Goal: Information Seeking & Learning: Learn about a topic

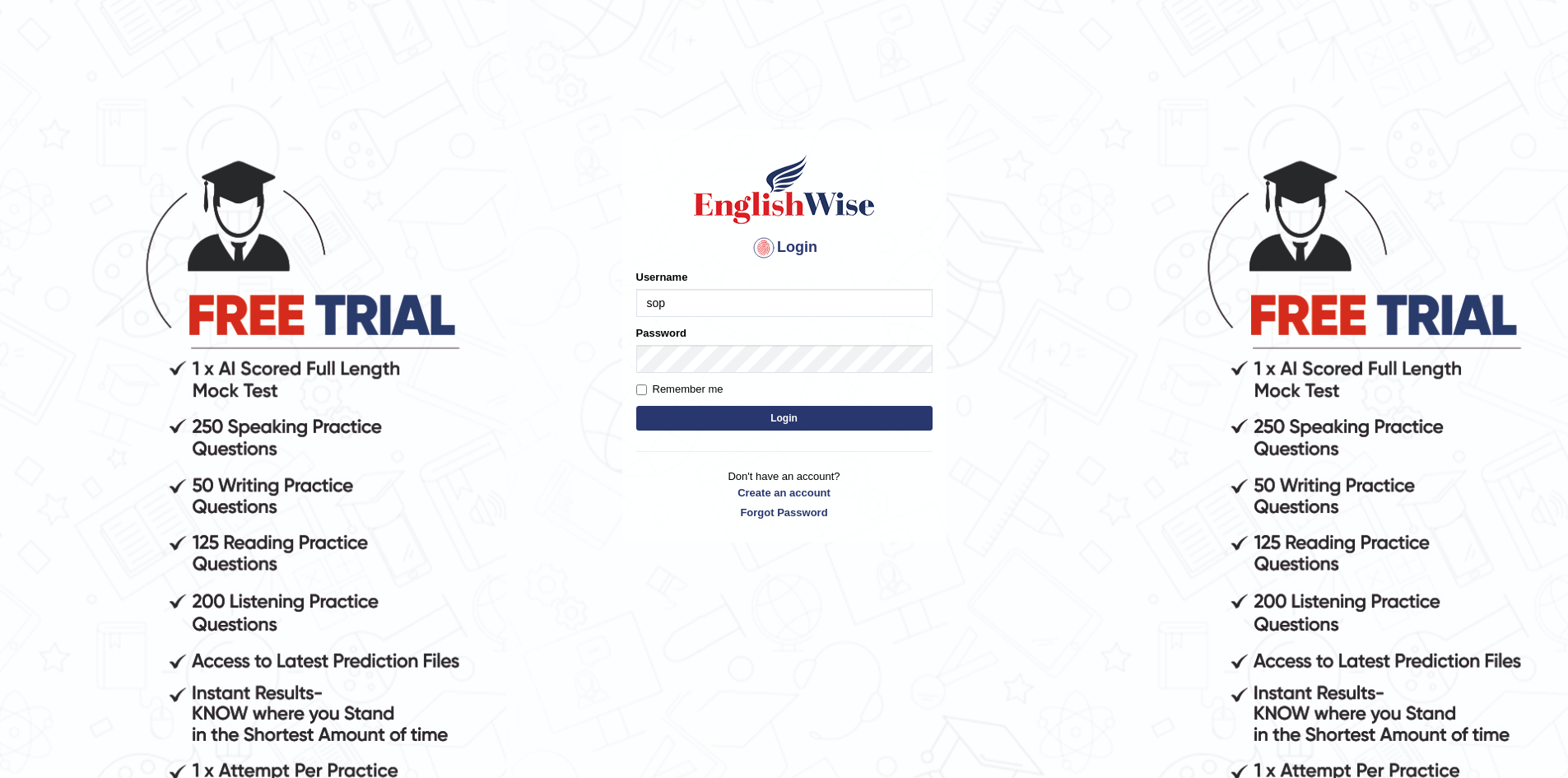
type input "sopheakdey"
click at [637, 406] on button "Login" at bounding box center [784, 418] width 296 height 25
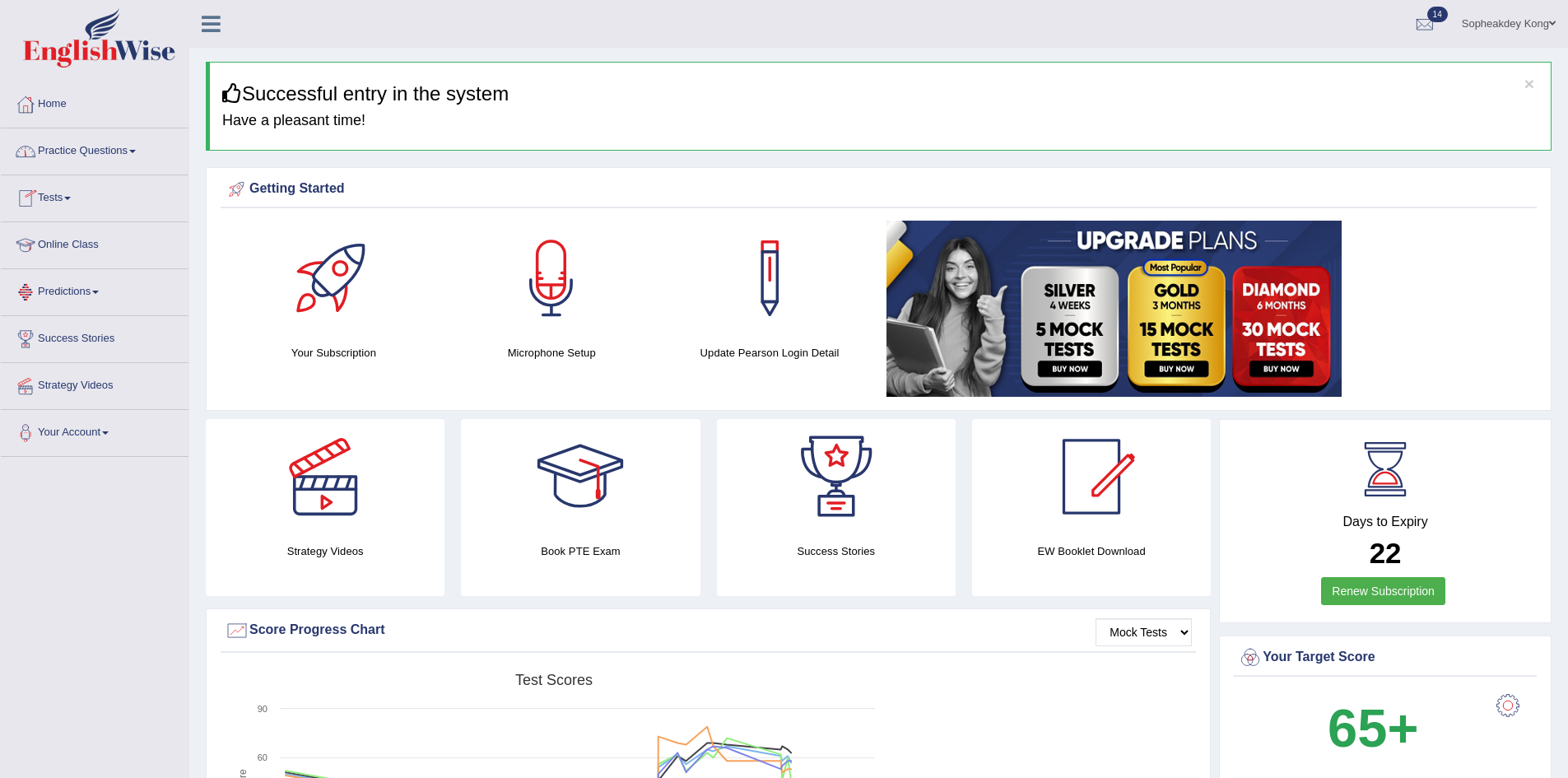
click at [105, 149] on link "Practice Questions" at bounding box center [95, 149] width 188 height 41
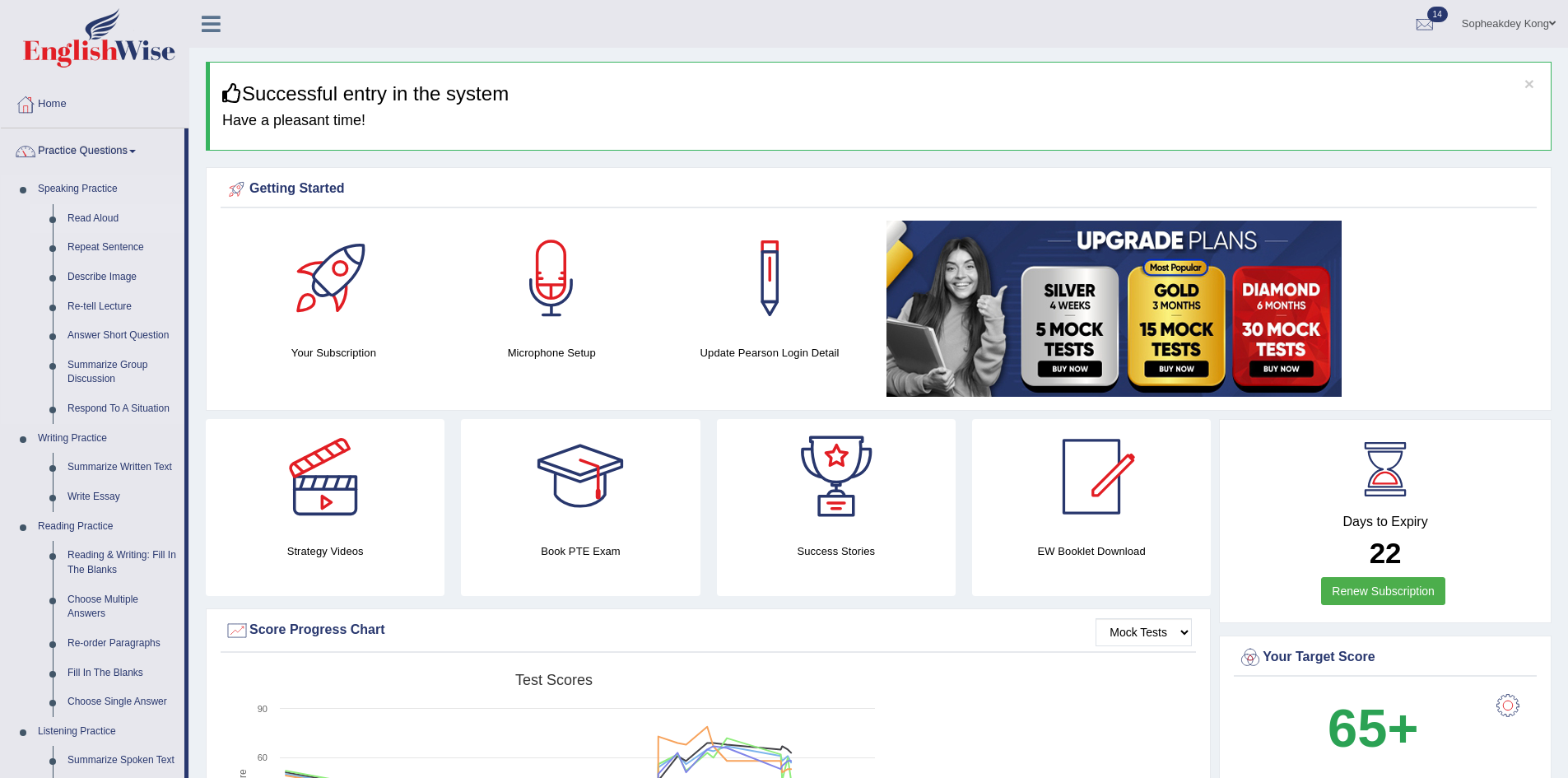
click at [82, 220] on link "Read Aloud" at bounding box center [122, 220] width 125 height 30
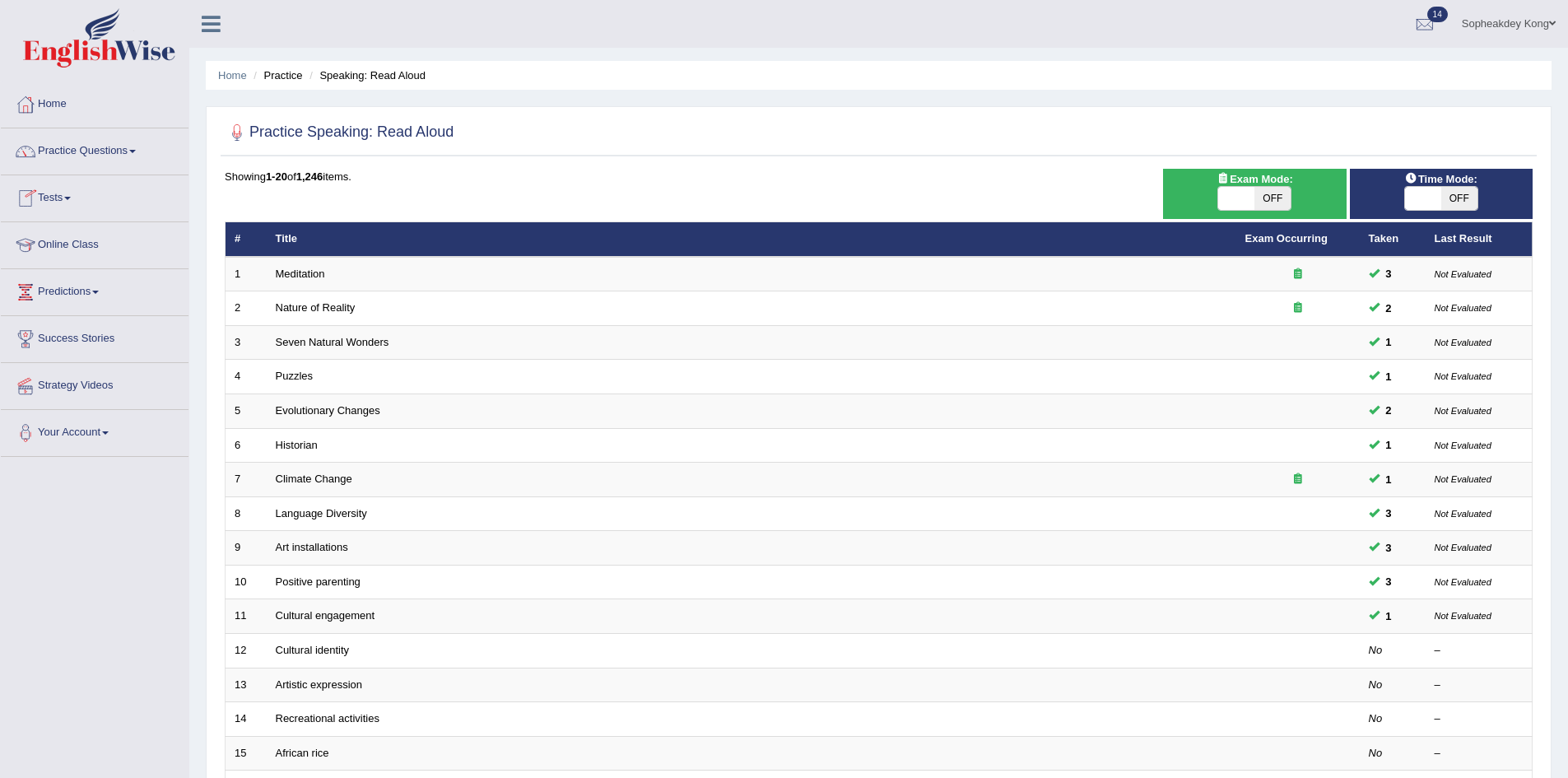
click at [1225, 205] on span at bounding box center [1237, 198] width 36 height 23
checkbox input "true"
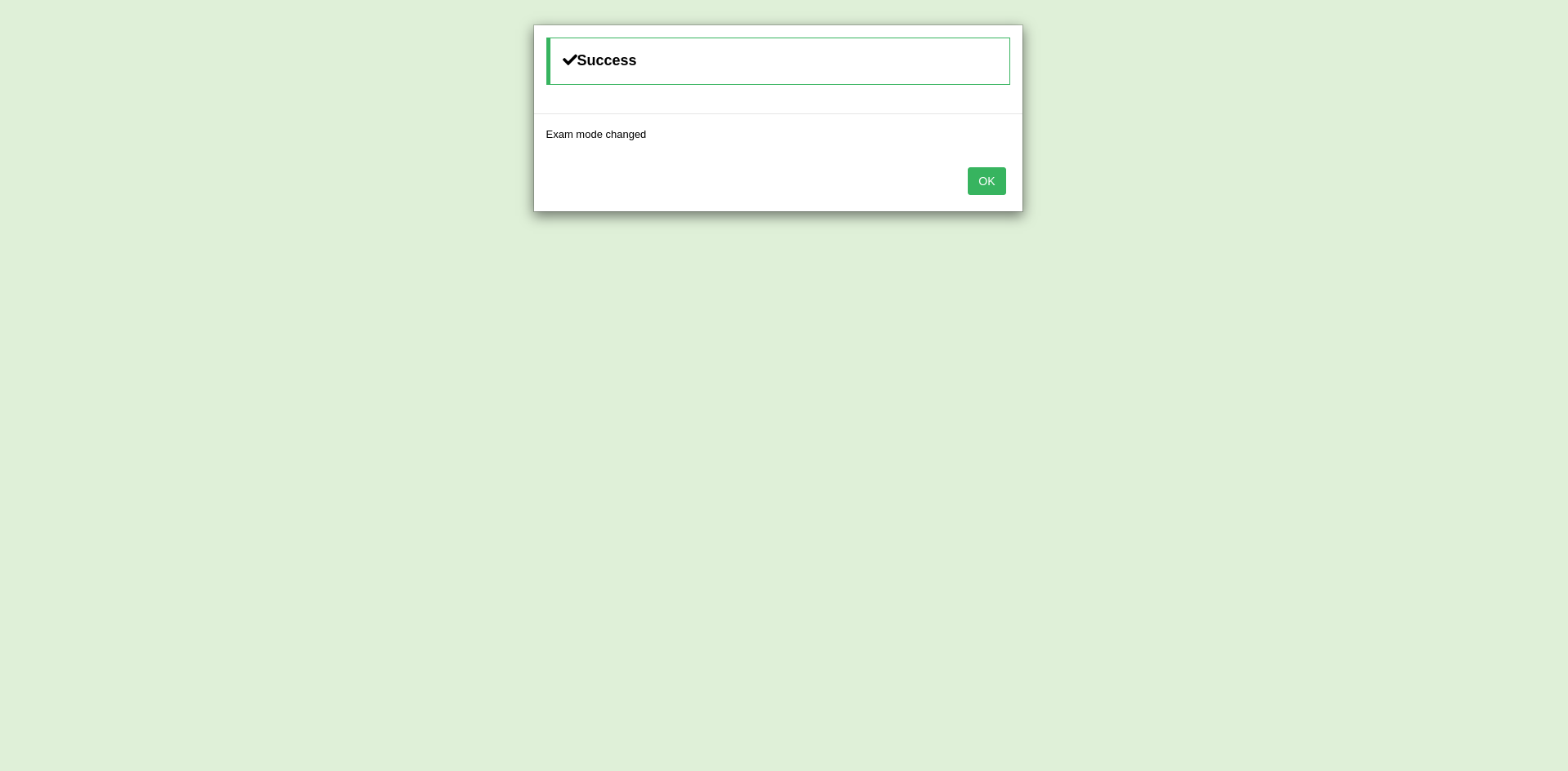
click at [979, 175] on button "OK" at bounding box center [986, 181] width 38 height 28
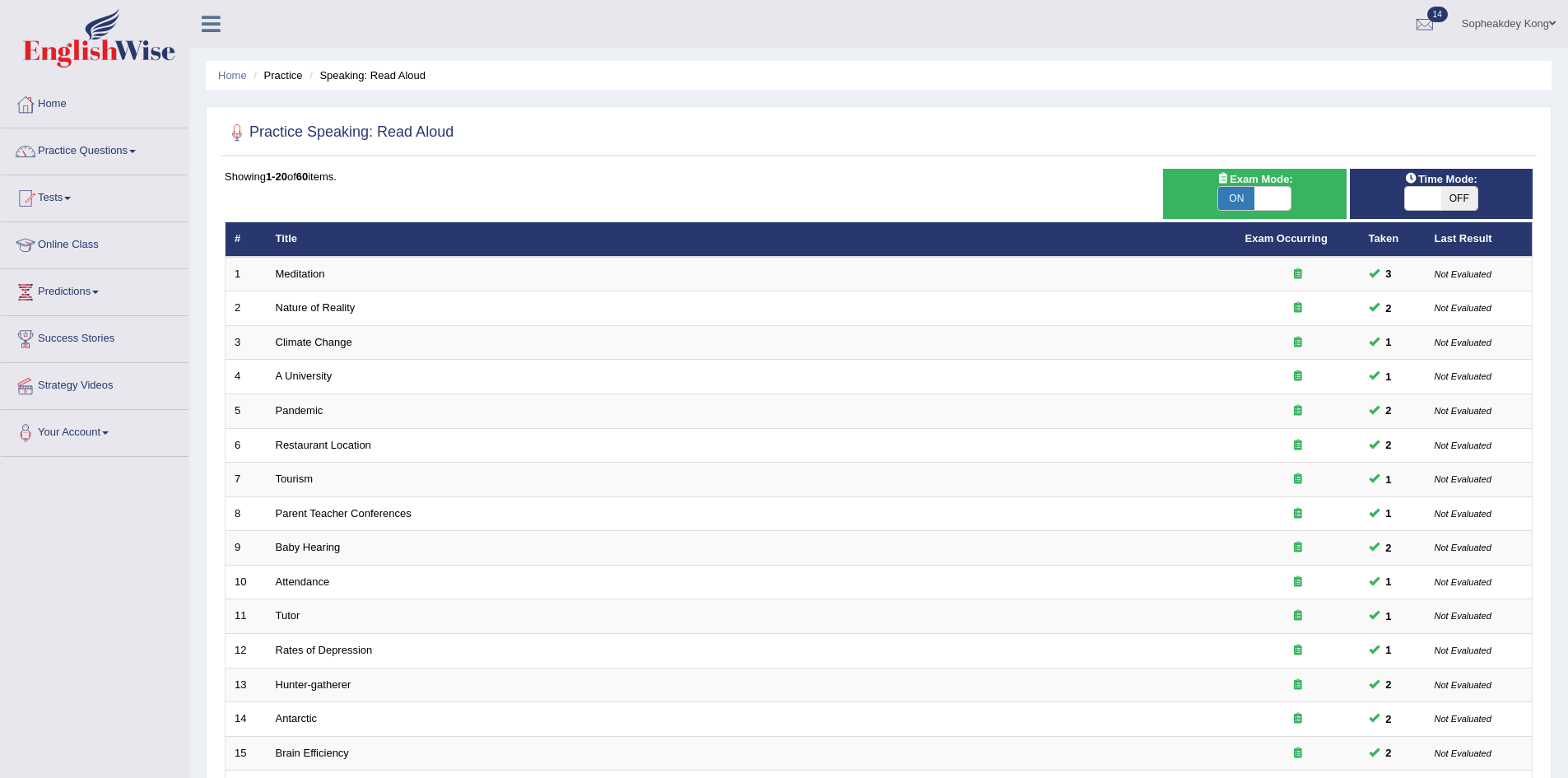
click at [1417, 203] on span at bounding box center [1423, 198] width 36 height 23
checkbox input "true"
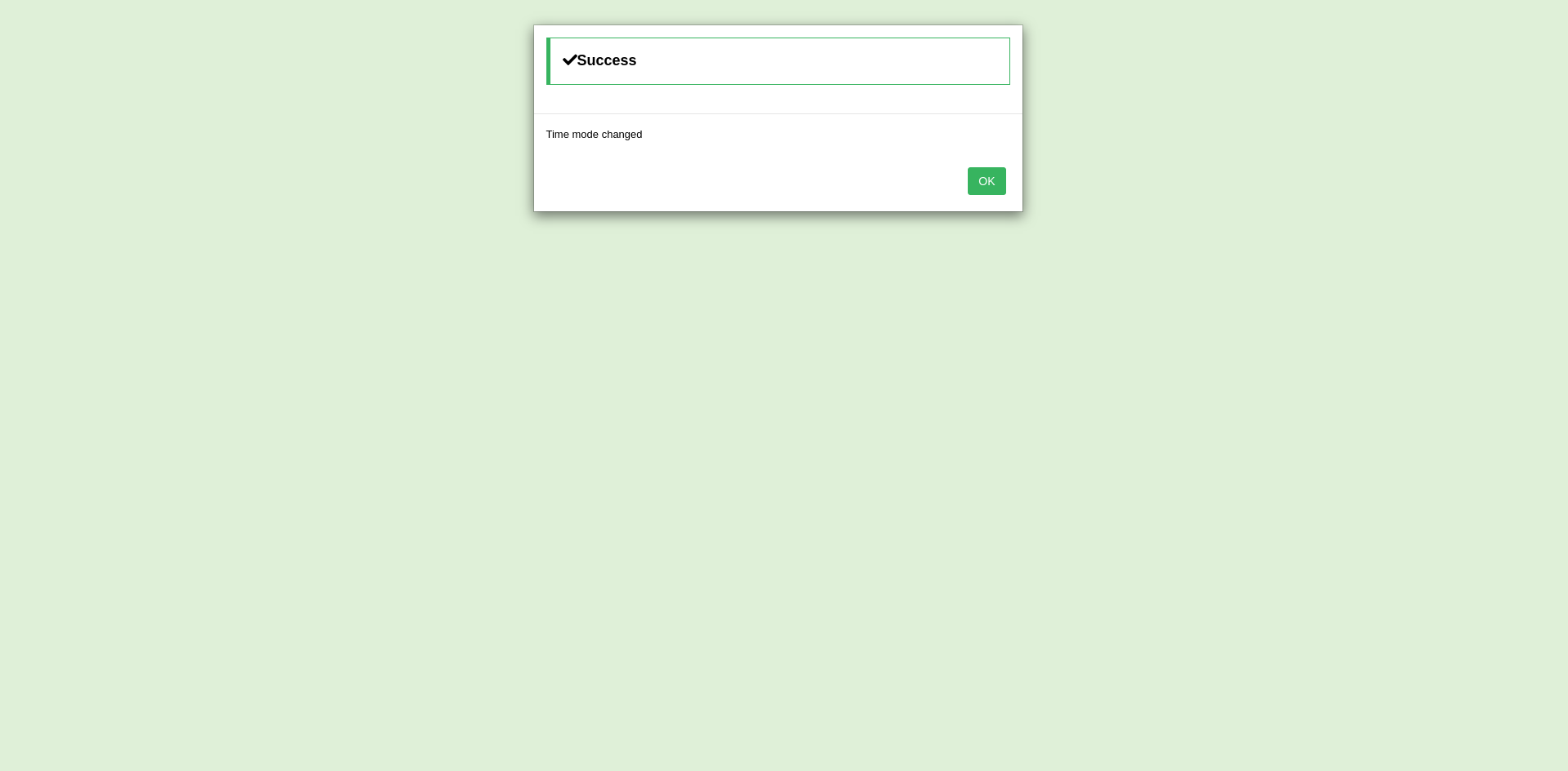
click at [979, 172] on button "OK" at bounding box center [986, 181] width 38 height 28
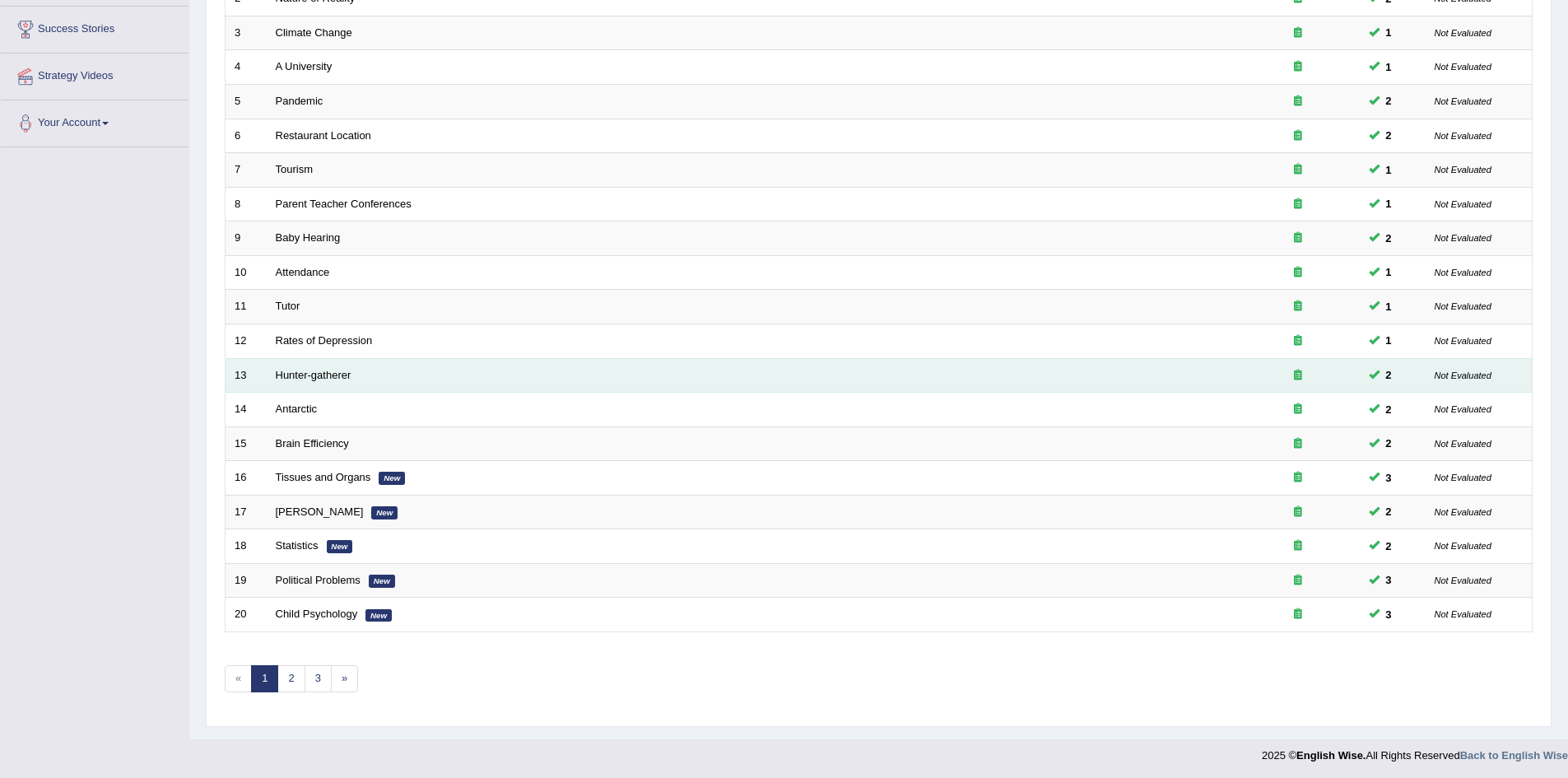
scroll to position [313, 0]
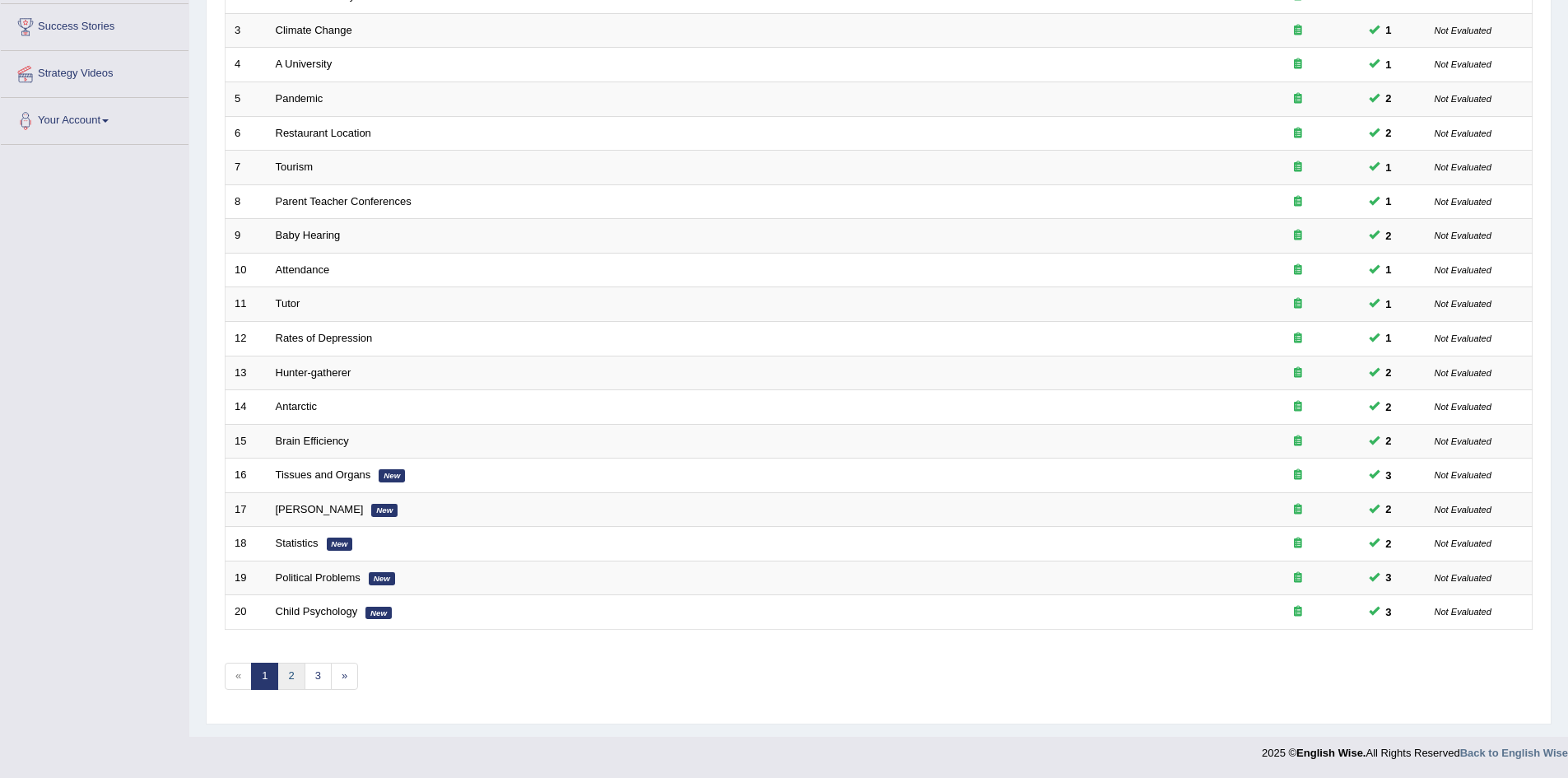
click at [291, 674] on link "2" at bounding box center [290, 676] width 27 height 27
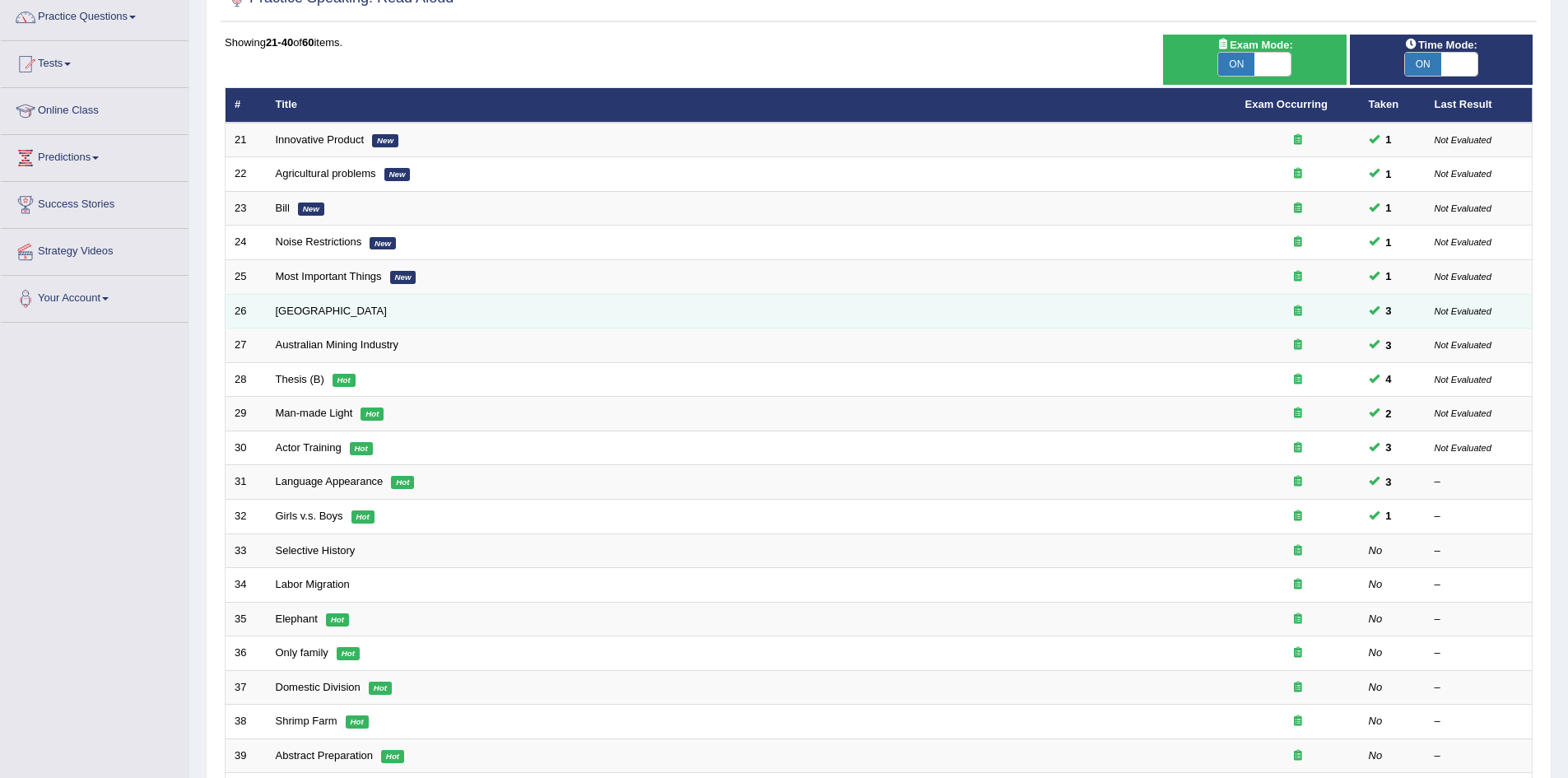
scroll to position [165, 0]
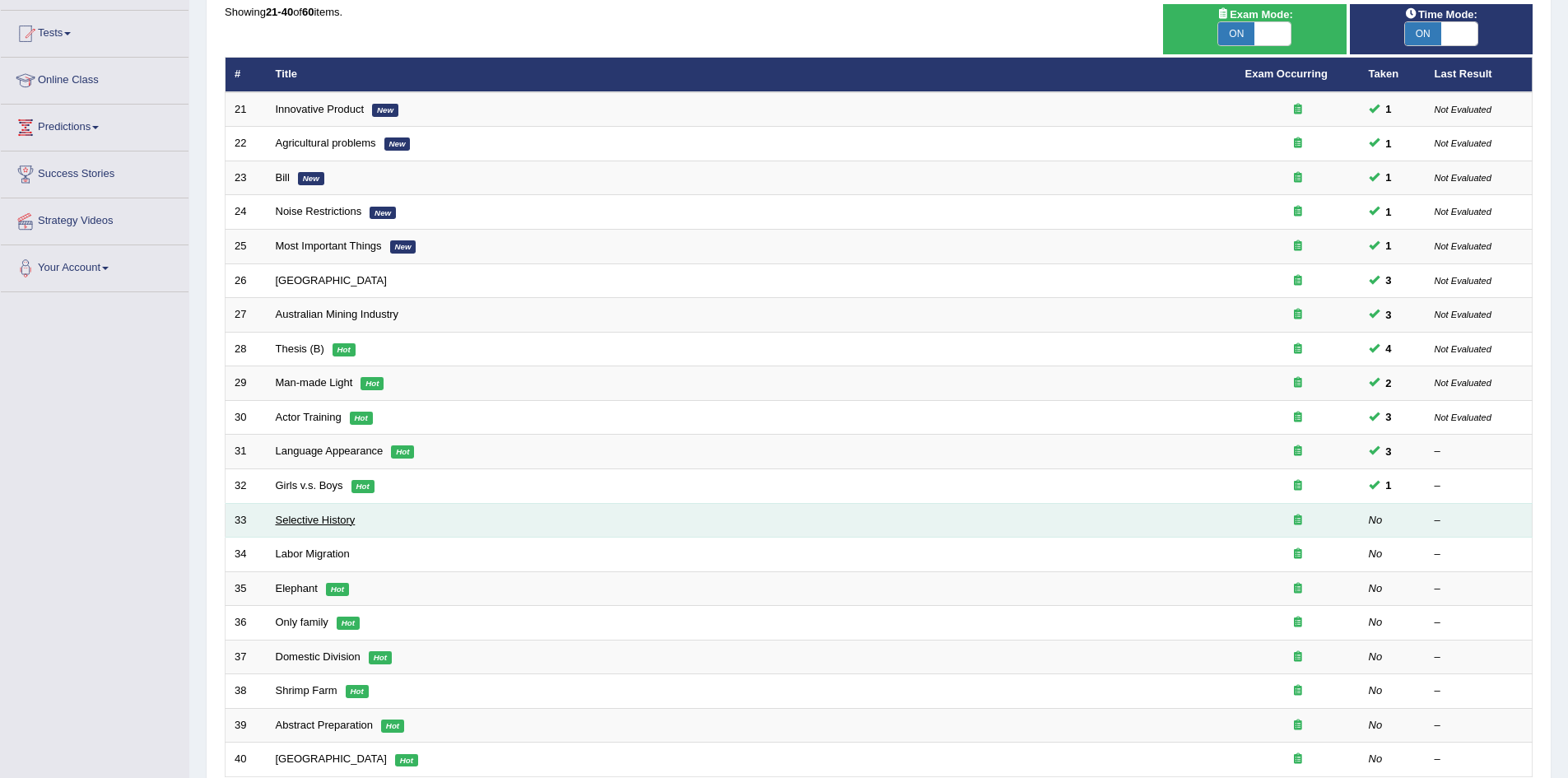
click at [328, 515] on link "Selective History" at bounding box center [315, 520] width 80 height 12
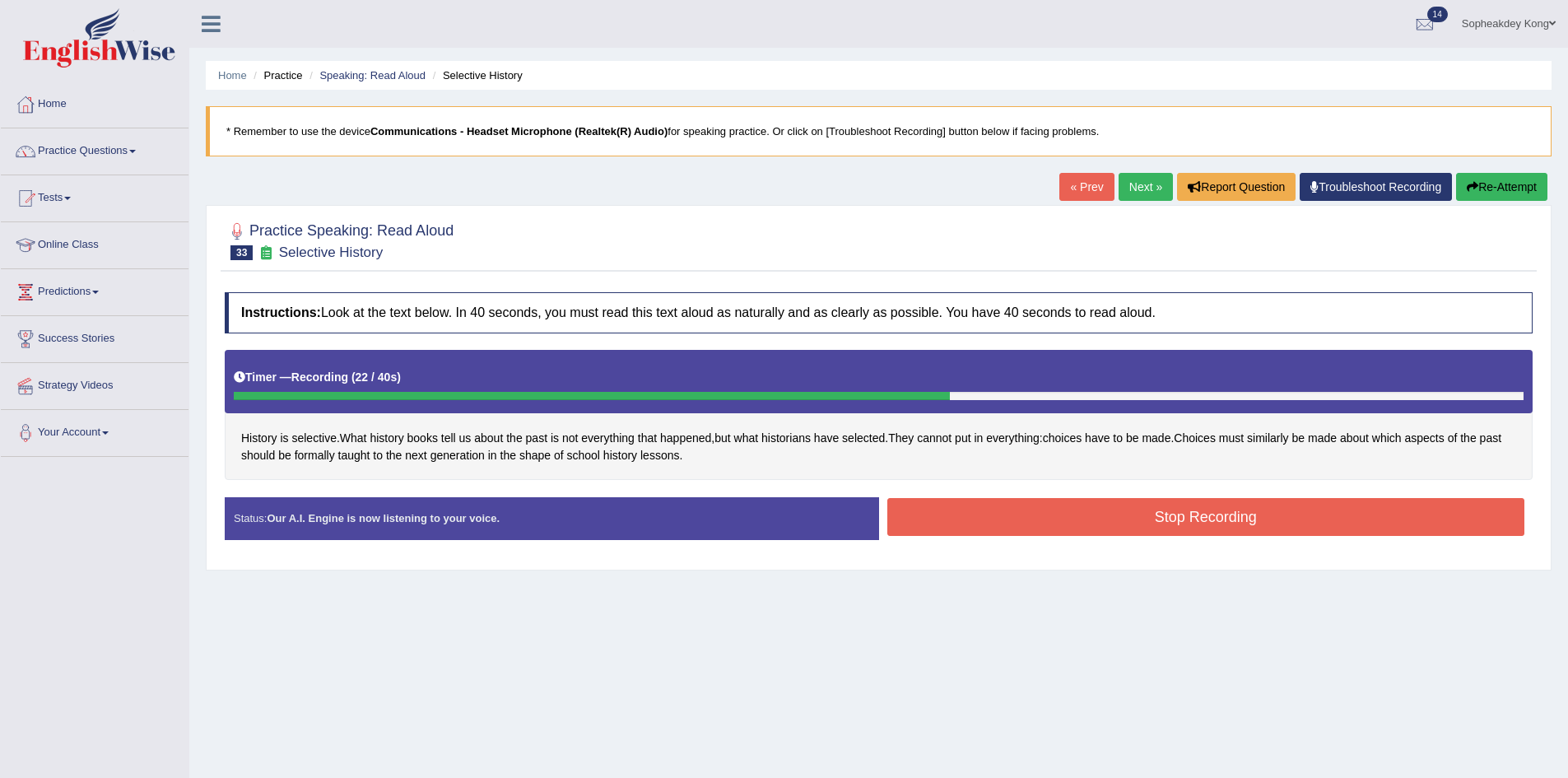
click at [1017, 519] on button "Stop Recording" at bounding box center [1206, 517] width 638 height 38
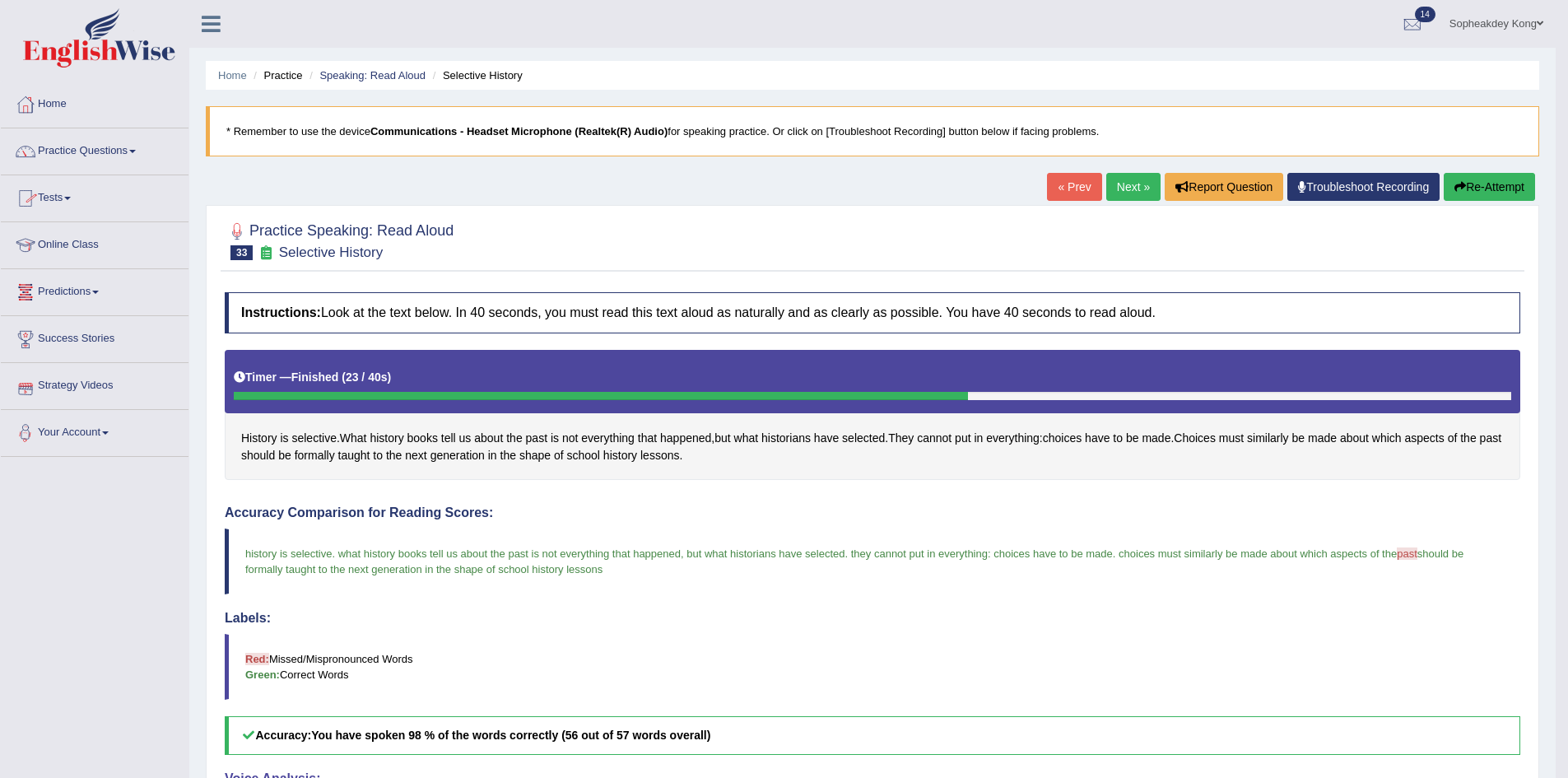
click at [71, 198] on span at bounding box center [67, 198] width 7 height 3
click at [76, 260] on link "Take Mock Test" at bounding box center [108, 267] width 154 height 30
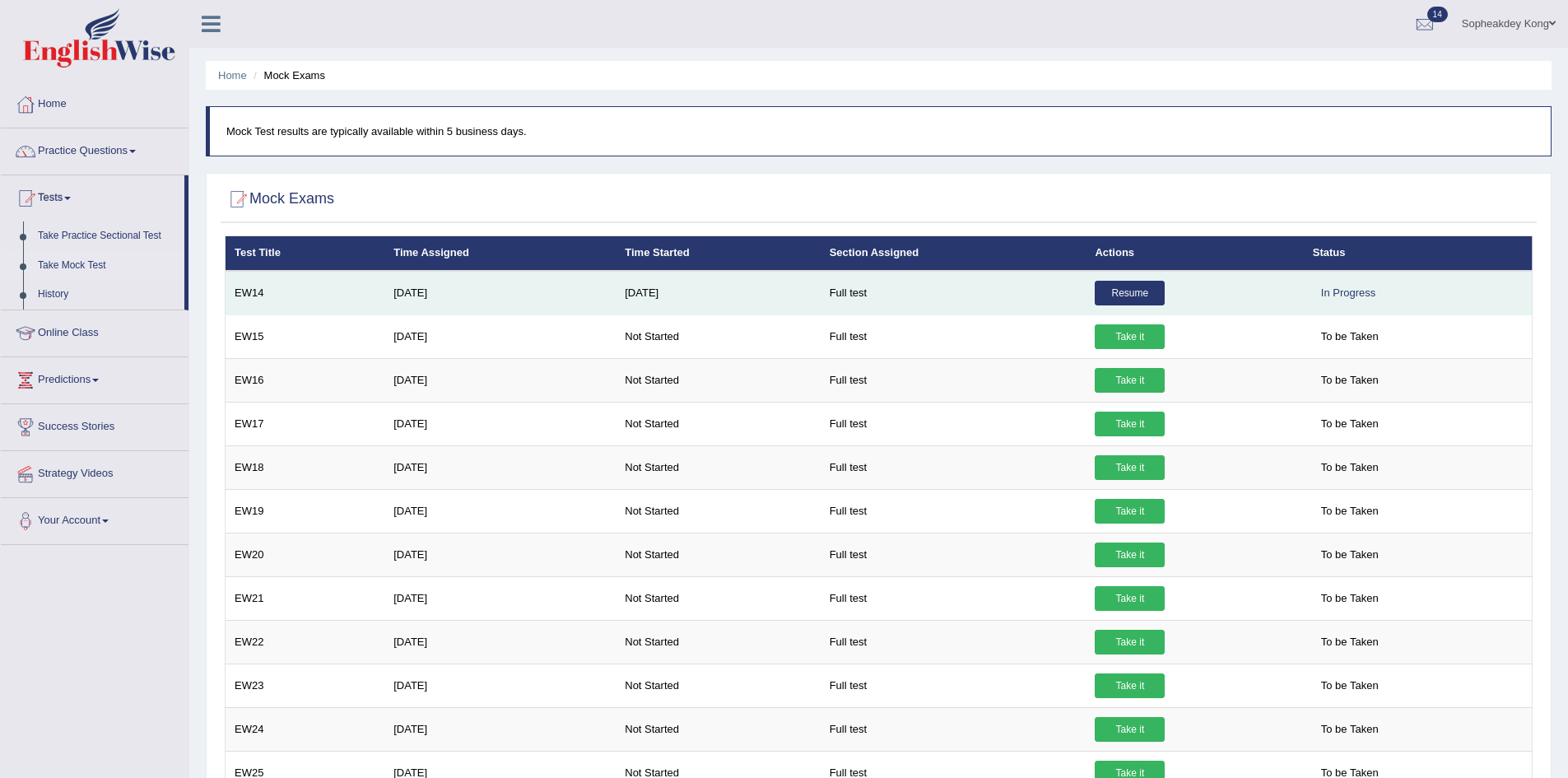
click at [1130, 287] on link "Resume" at bounding box center [1130, 293] width 70 height 25
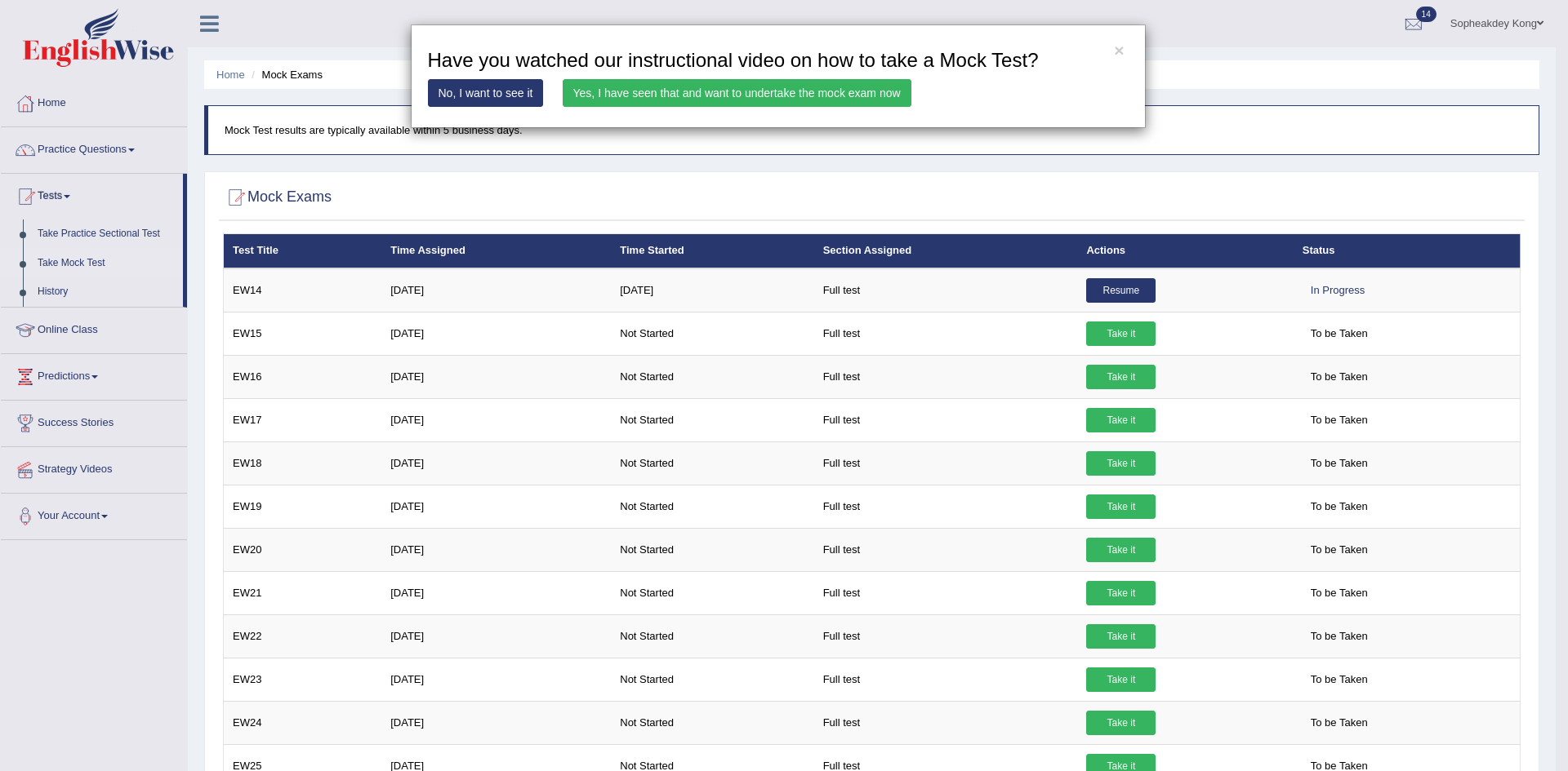
click at [724, 94] on link "Yes, I have seen that and want to undertake the mock exam now" at bounding box center [736, 93] width 348 height 28
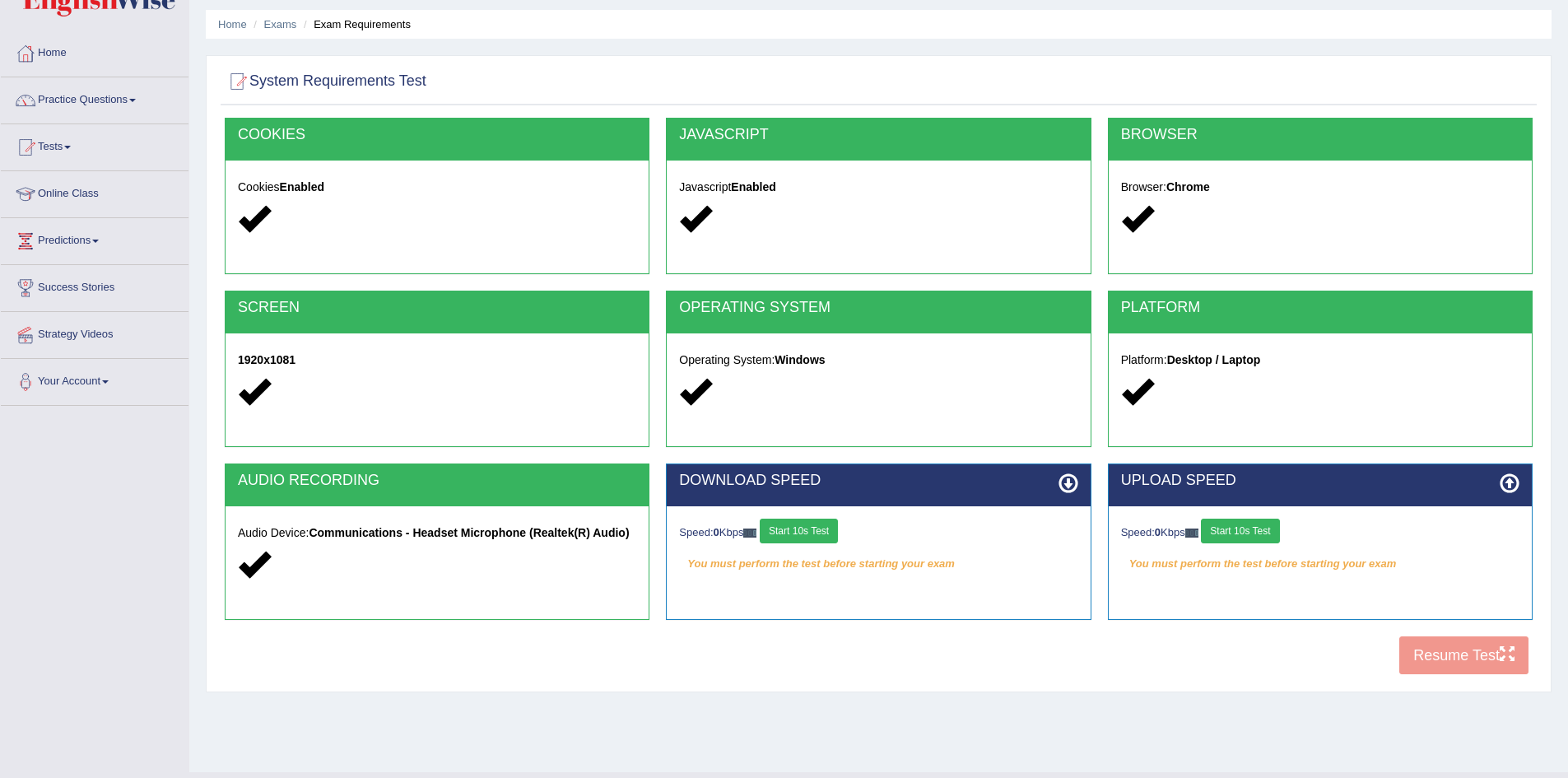
scroll to position [87, 0]
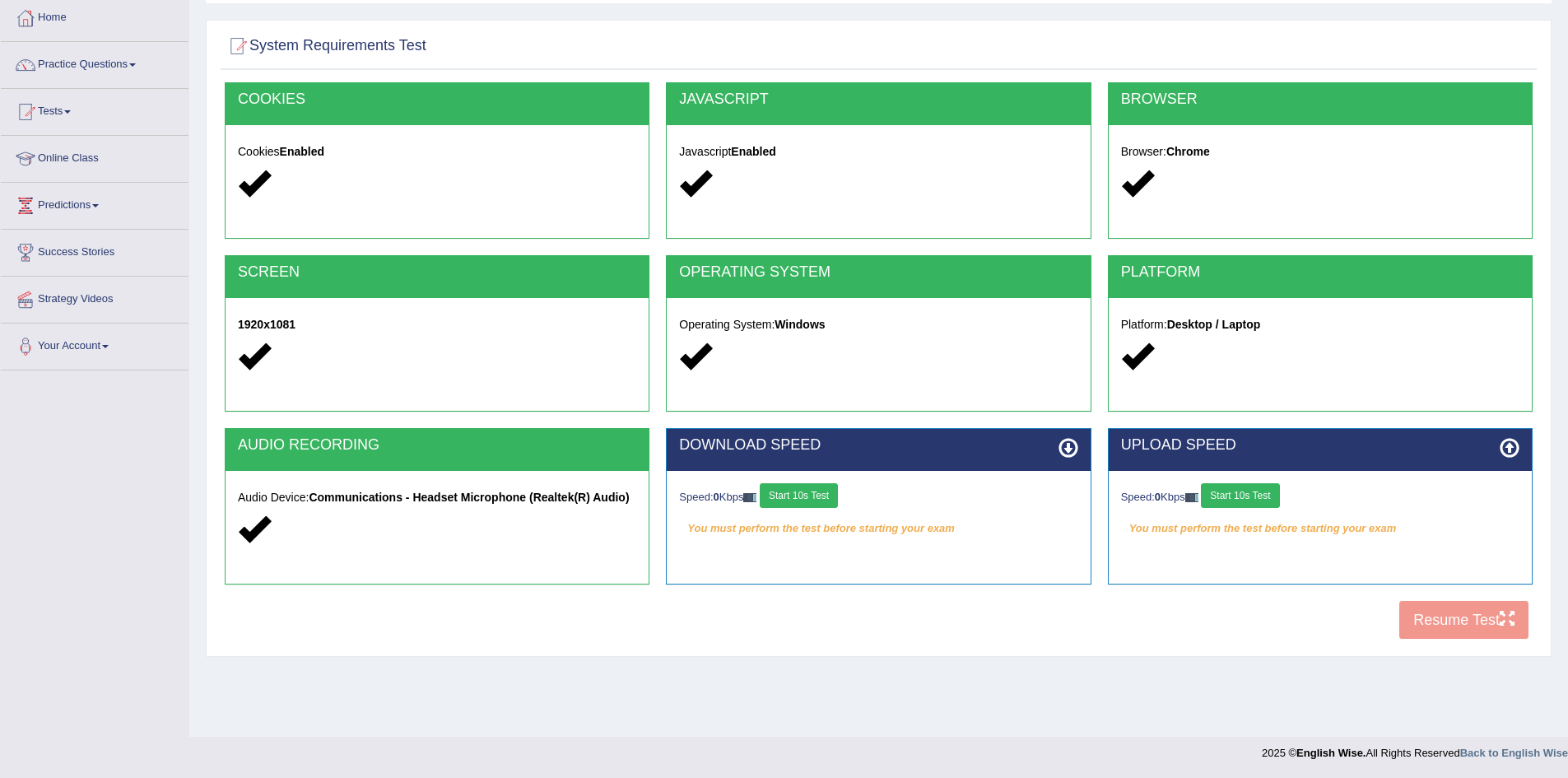
click at [825, 486] on button "Start 10s Test" at bounding box center [798, 495] width 78 height 25
click at [1263, 496] on button "Start 10s Test" at bounding box center [1240, 495] width 78 height 25
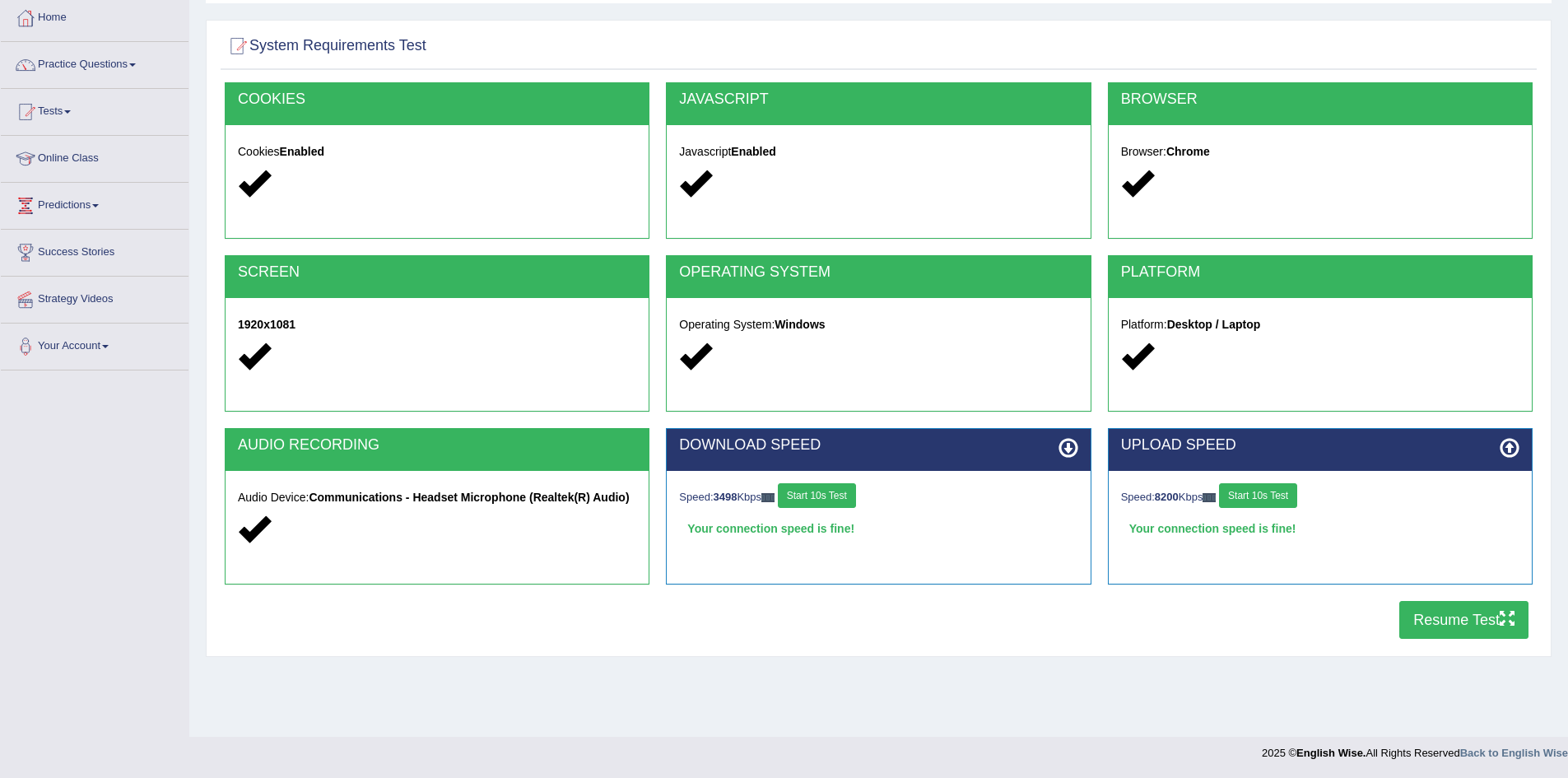
click at [1445, 627] on button "Resume Test" at bounding box center [1463, 620] width 129 height 38
